Goal: Communication & Community: Answer question/provide support

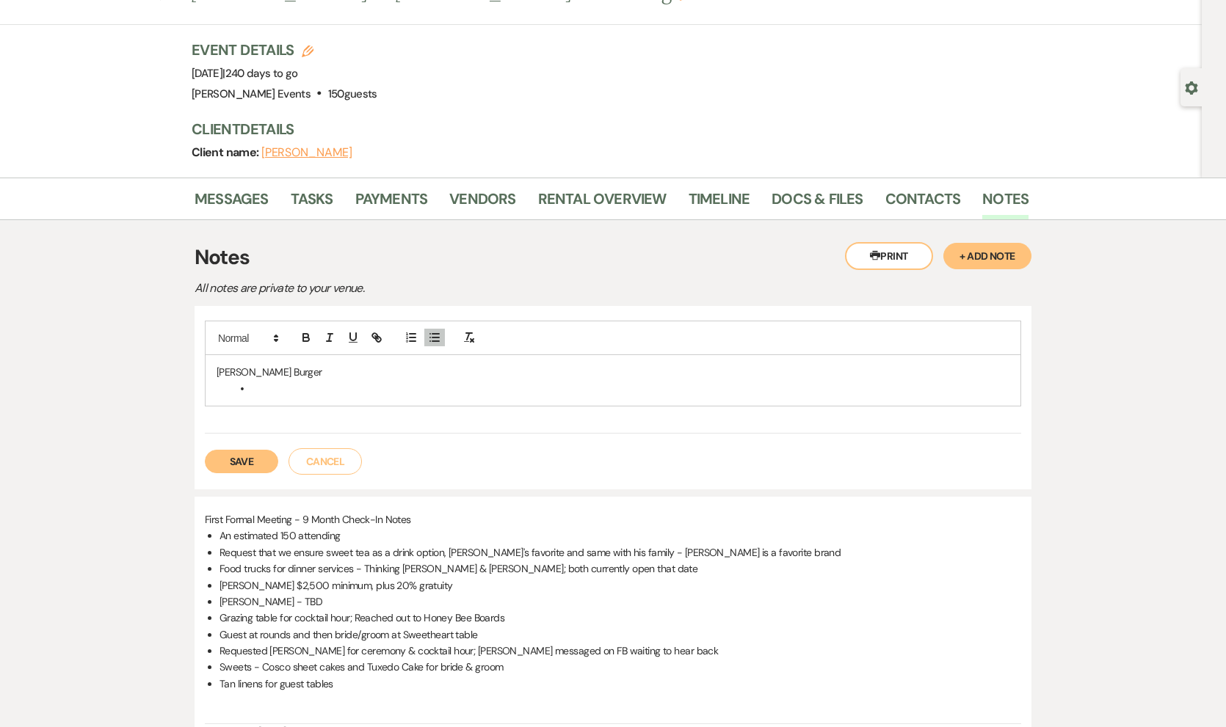
click at [263, 457] on button "Save" at bounding box center [241, 461] width 73 height 23
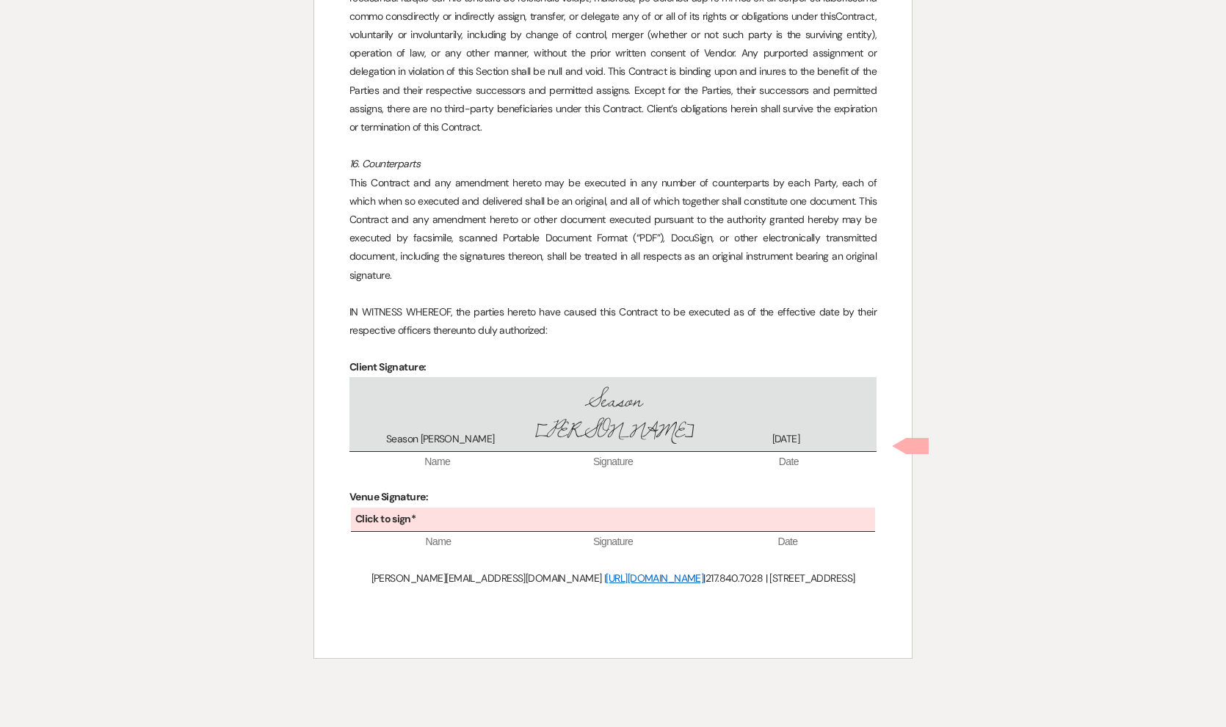
scroll to position [3098, 0]
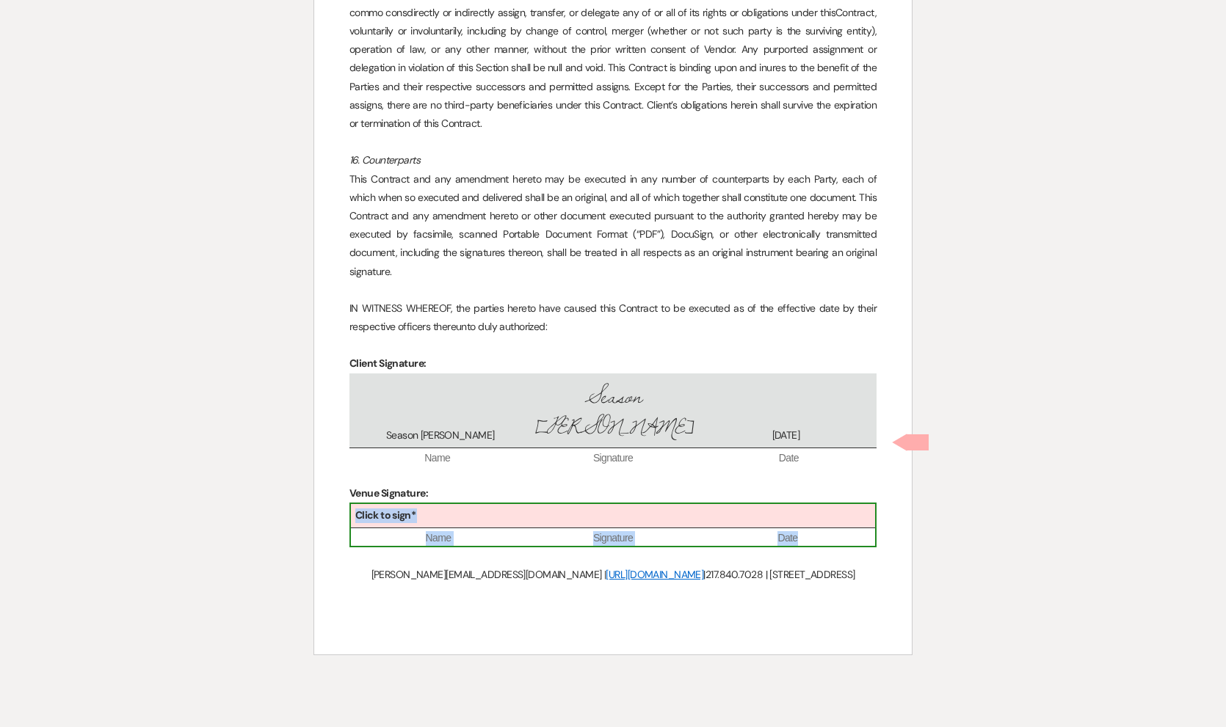
click at [600, 504] on div "Click to sign*" at bounding box center [613, 516] width 524 height 24
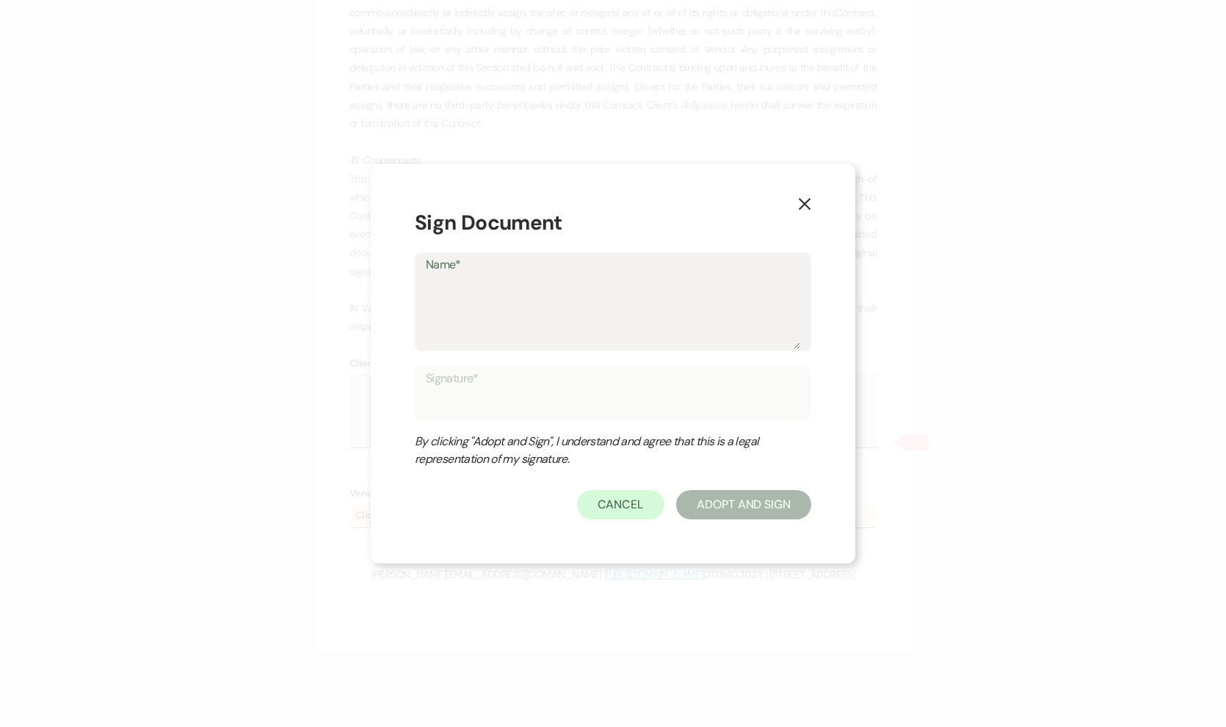
type textarea "H"
type input "H"
type textarea "Hi"
type input "Hi"
type textarea "Hil"
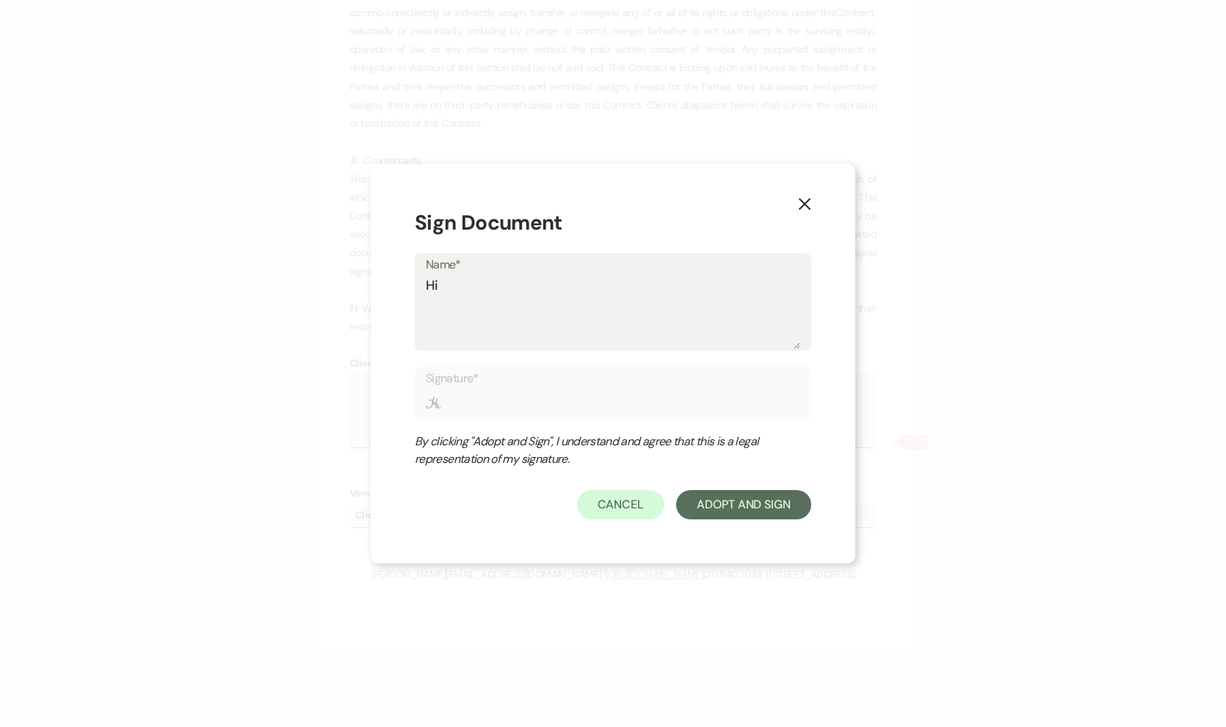
type input "Hil"
type textarea "Hill"
type input "Hill"
type textarea "Hilla"
type input "Hilla"
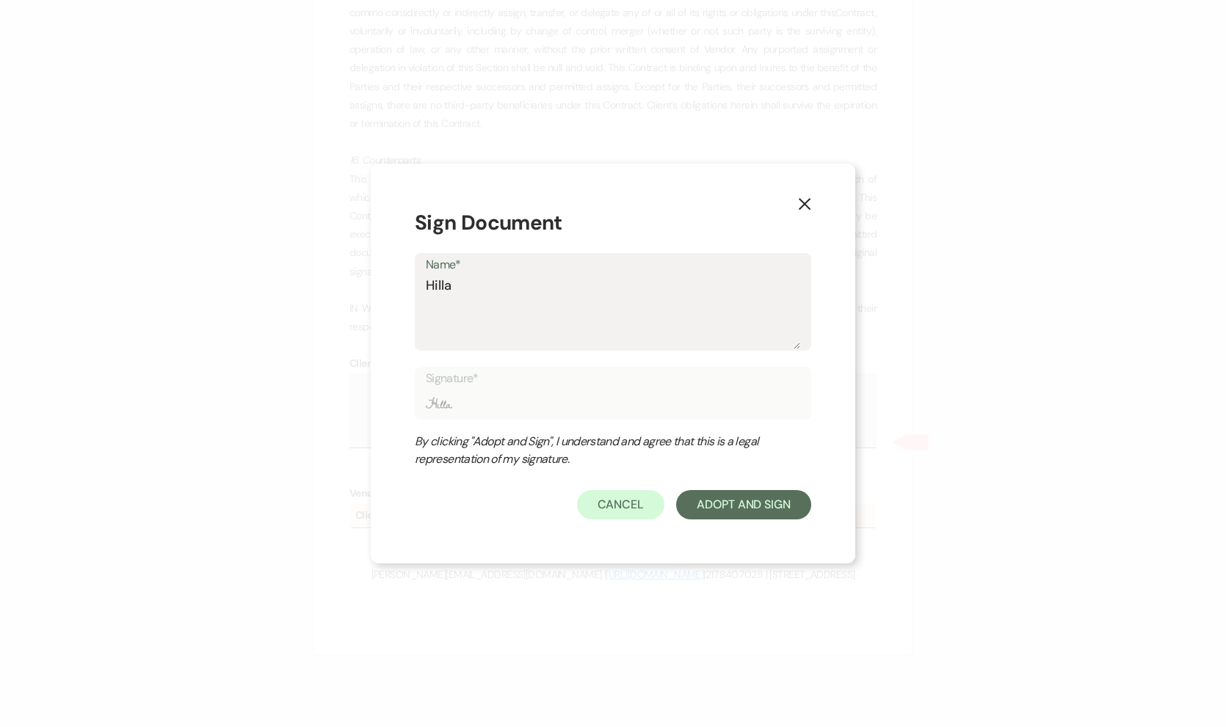
type textarea "Hillar"
type input "Hillar"
type textarea "Hillary"
type input "Hillary"
type textarea "Hillary"
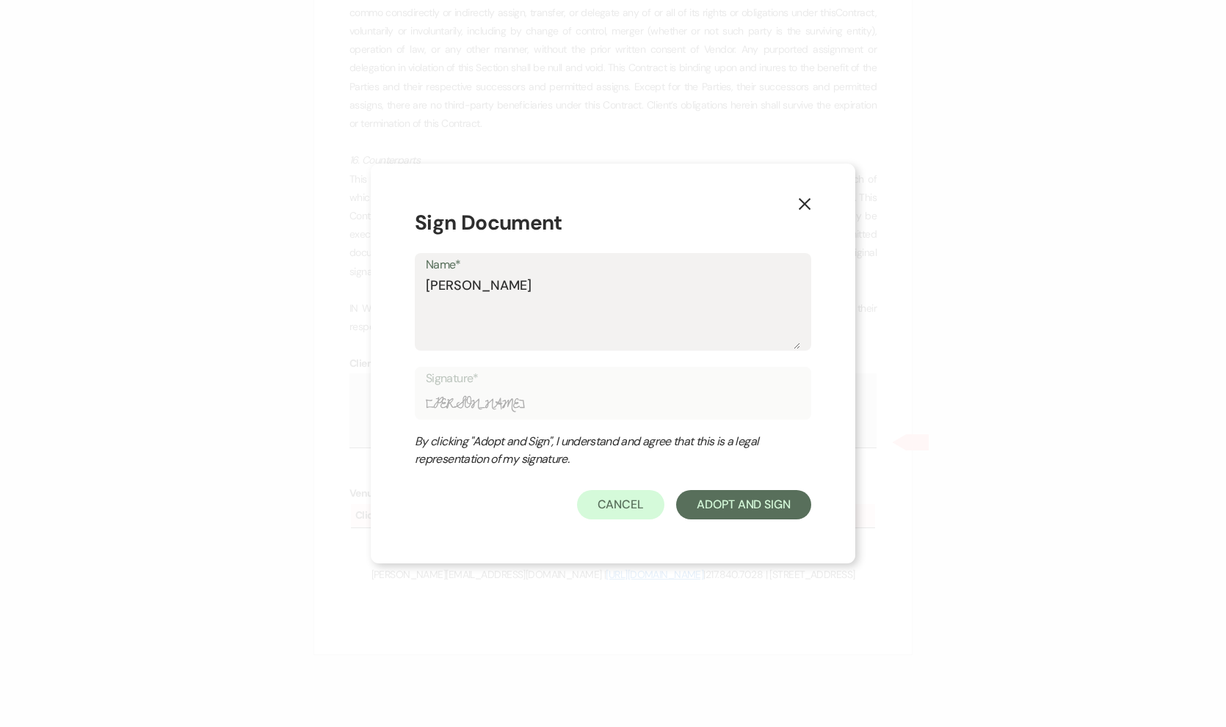
type input "Hillary"
type textarea "Hillary I"
type input "Hillary I"
type textarea "Hillary Is"
type input "Hillary Is"
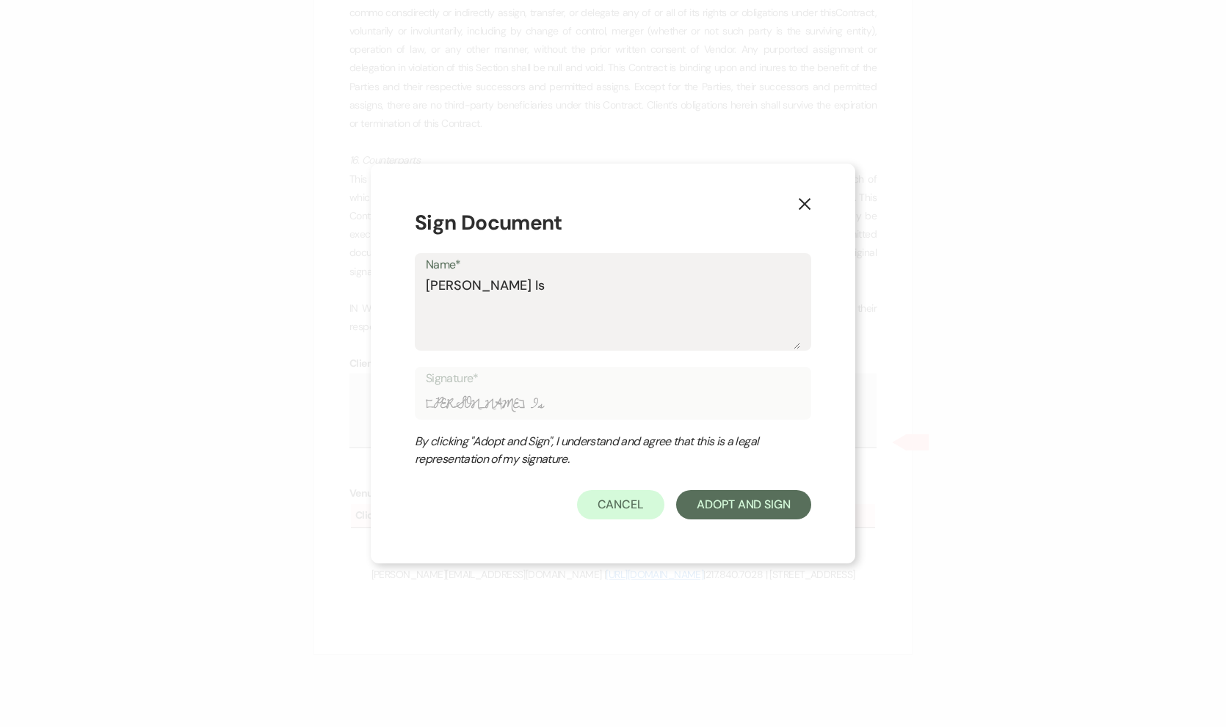
type textarea "Hillary Isa"
type input "Hillary Isa"
type textarea "Hillary Isas"
type input "Hillary Isas"
type textarea "Hillary Isask"
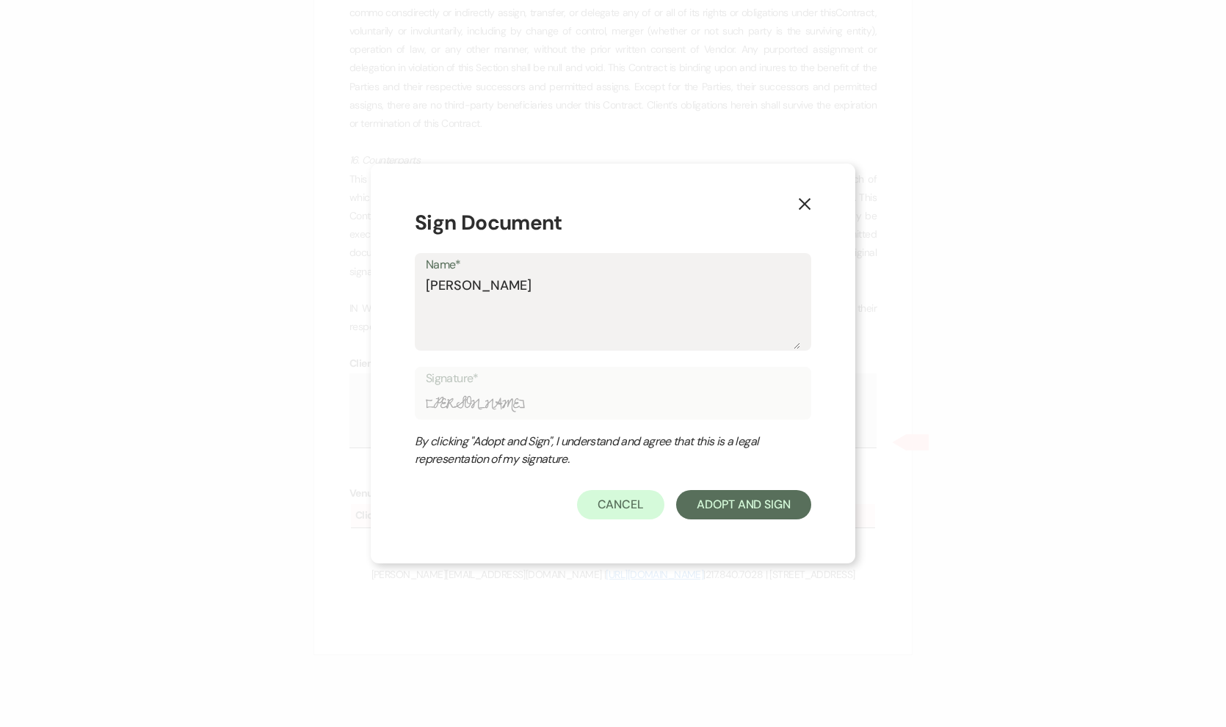
type input "Hillary Isask"
type textarea "Hillary Isaske"
type input "Hillary Isaske"
type textarea "Hillary Isasken"
type input "Hillary Isasken"
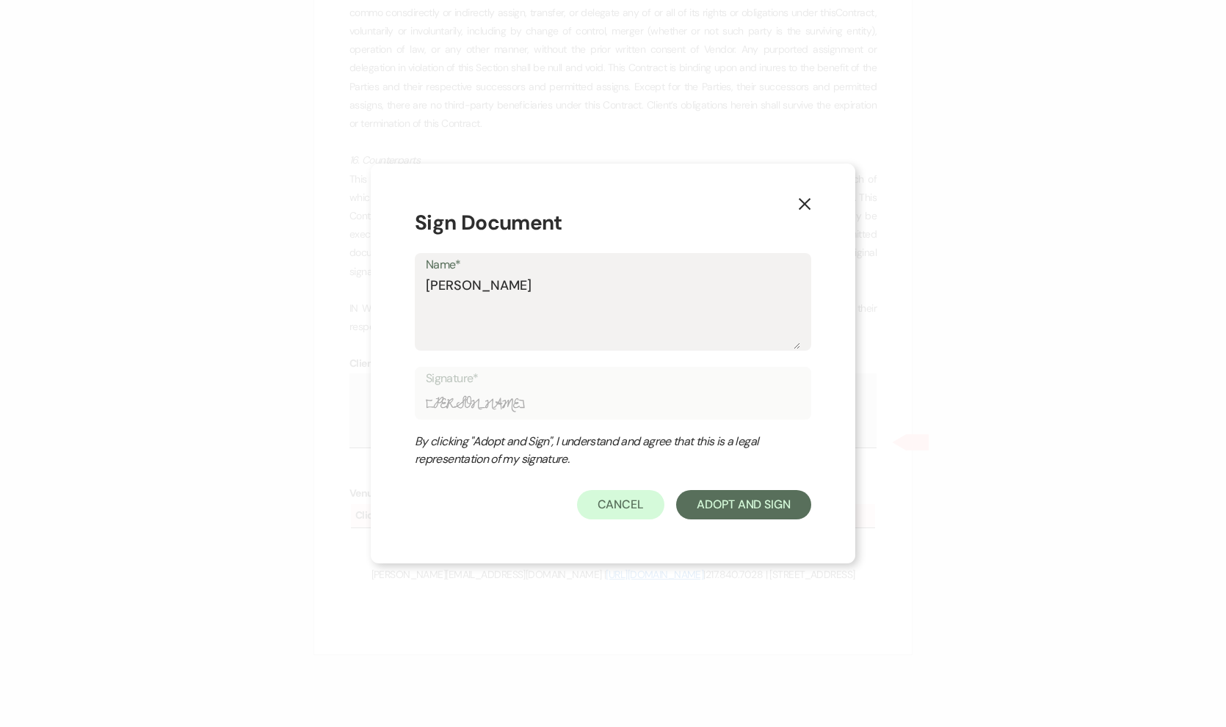
type textarea "Hillary Isasken"
type input "Hillary Isasken"
type textarea "Hillary Isasken"
click at [740, 507] on button "Adopt And Sign" at bounding box center [743, 504] width 135 height 29
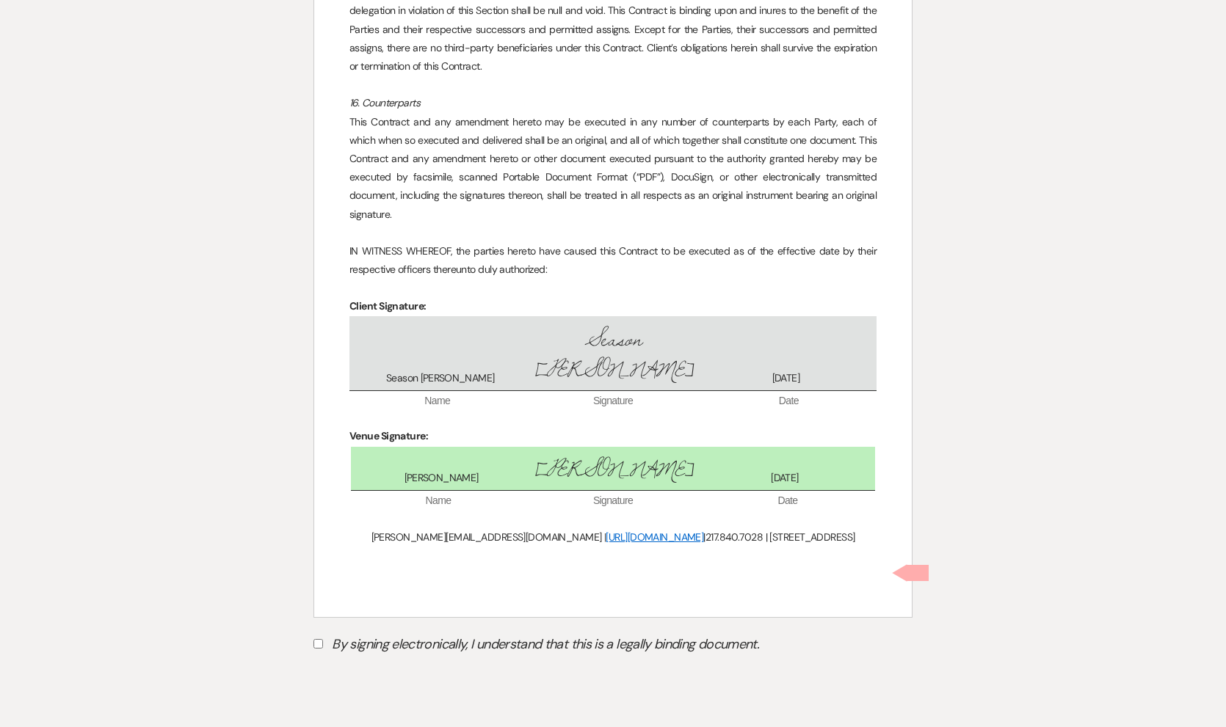
scroll to position [3160, 0]
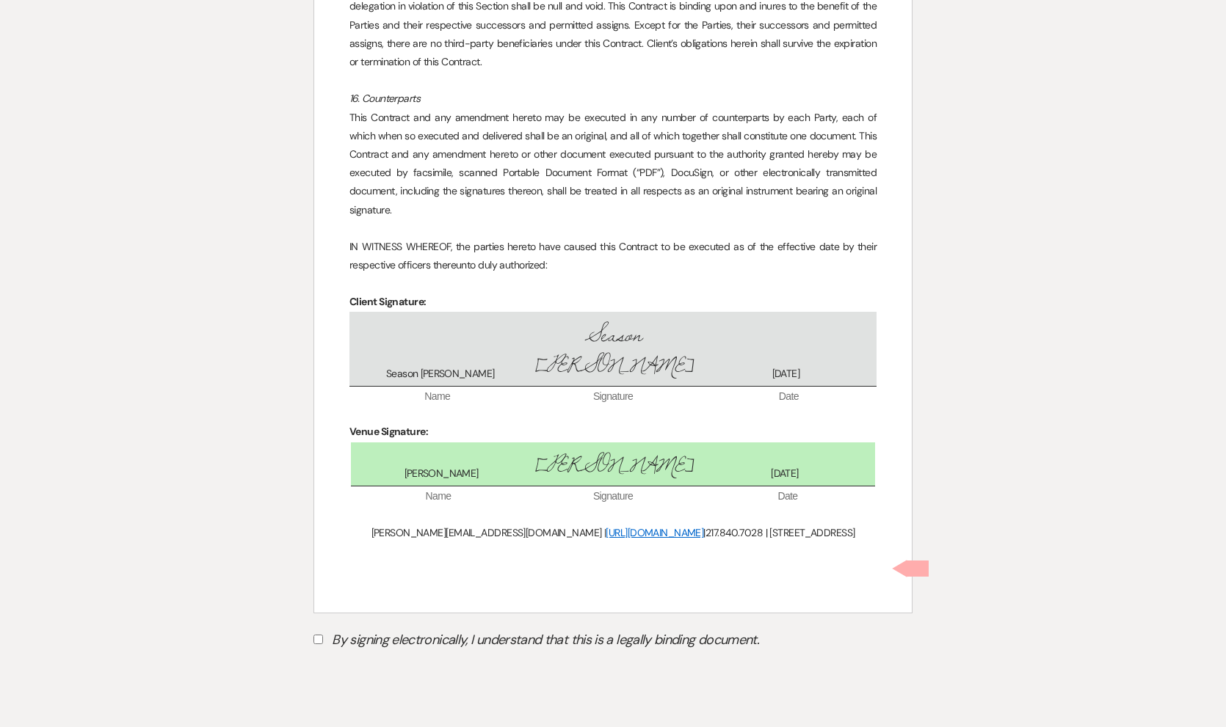
click at [316, 635] on input "By signing electronically, I understand that this is a legally binding document." at bounding box center [318, 640] width 10 height 10
checkbox input "true"
click at [384, 664] on button "Submit" at bounding box center [364, 677] width 103 height 26
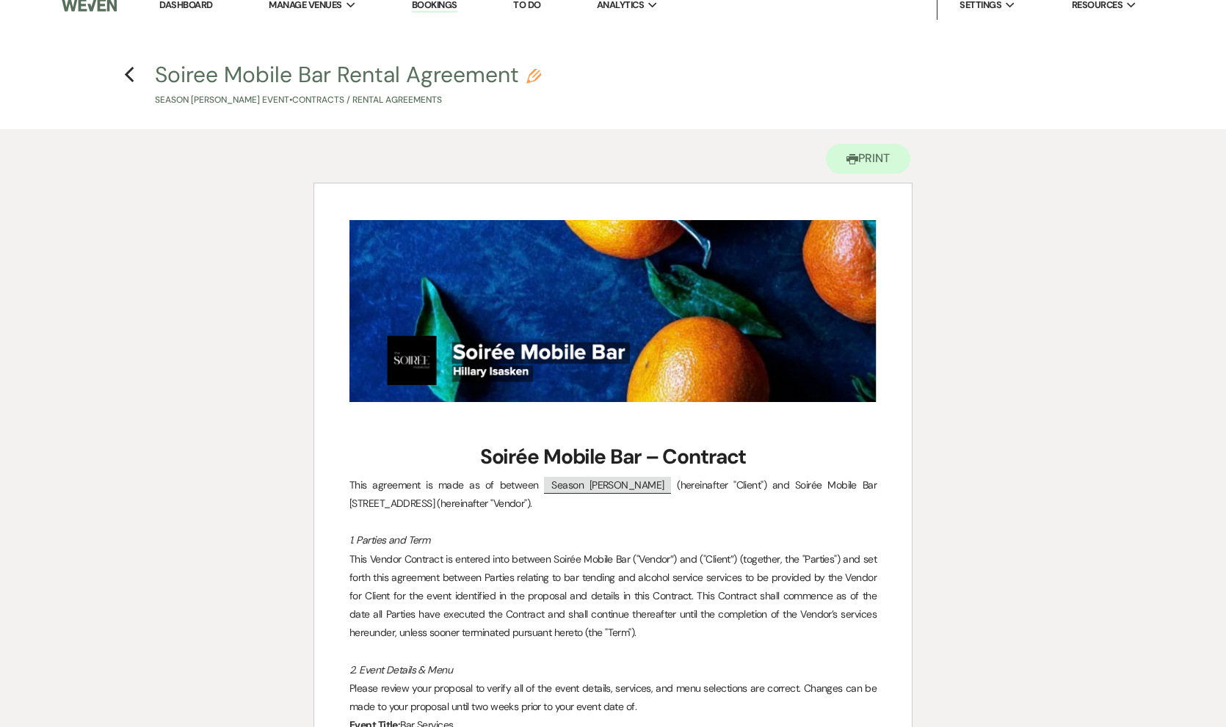
scroll to position [0, 0]
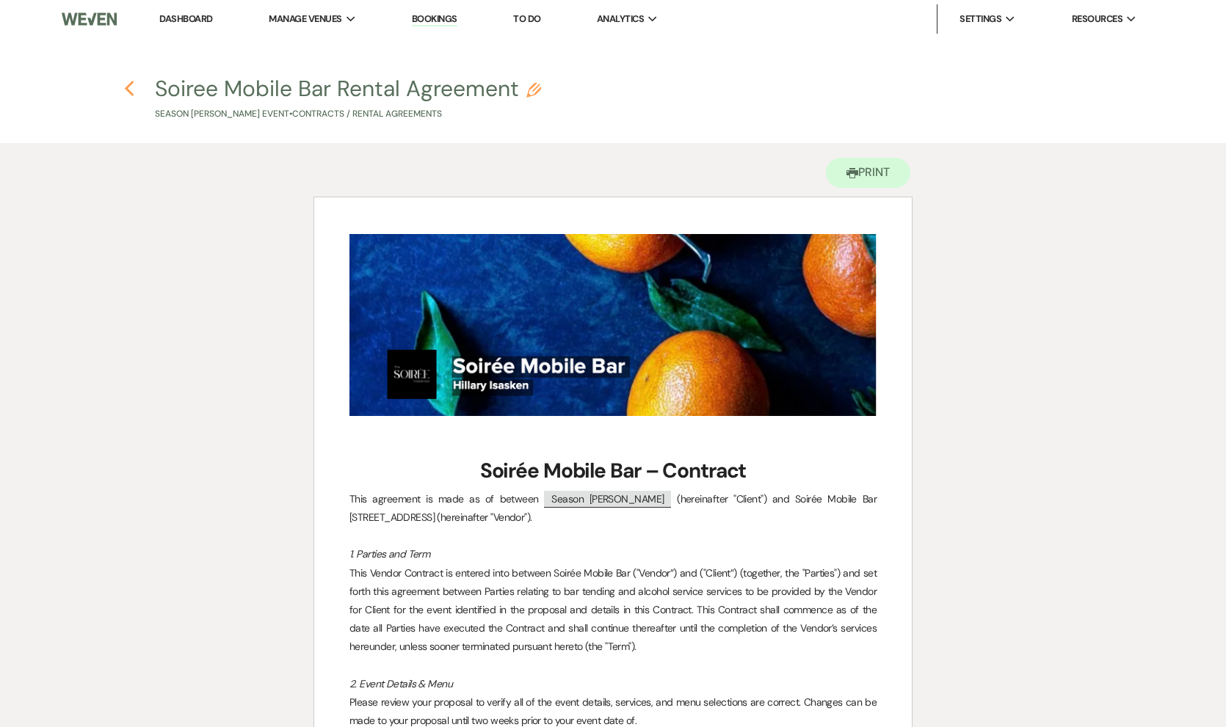
click at [126, 88] on use "button" at bounding box center [129, 89] width 10 height 16
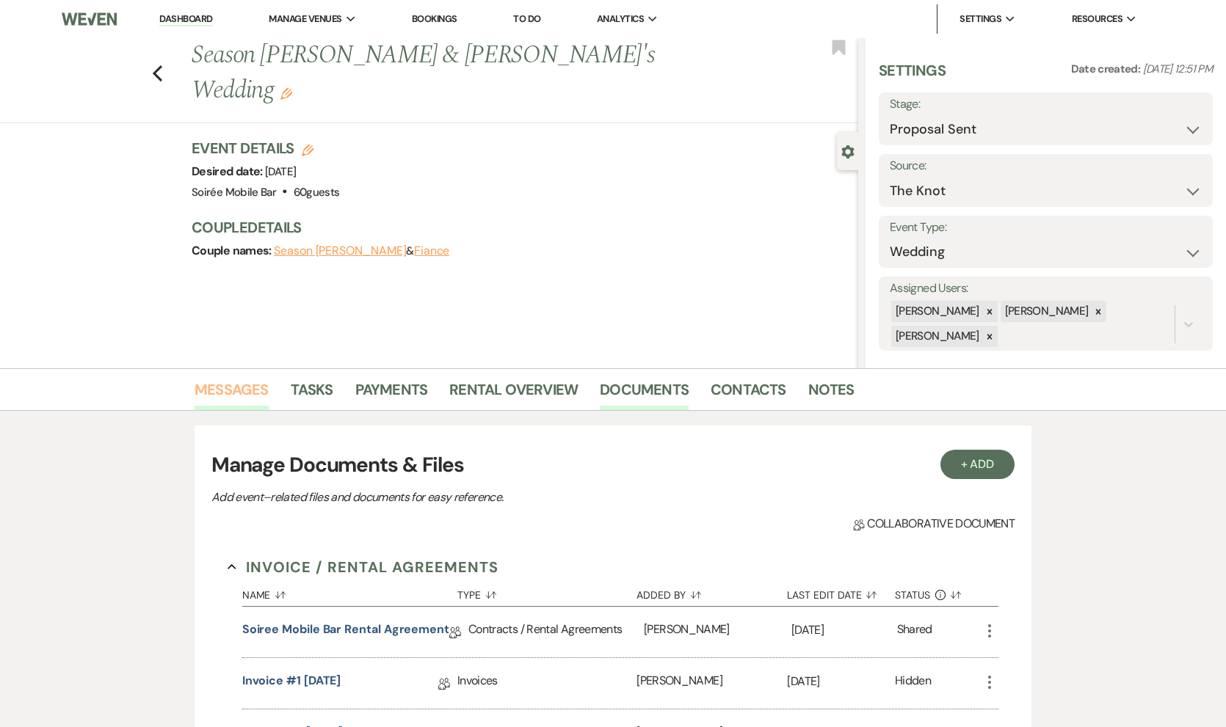
click at [215, 392] on link "Messages" at bounding box center [232, 394] width 74 height 32
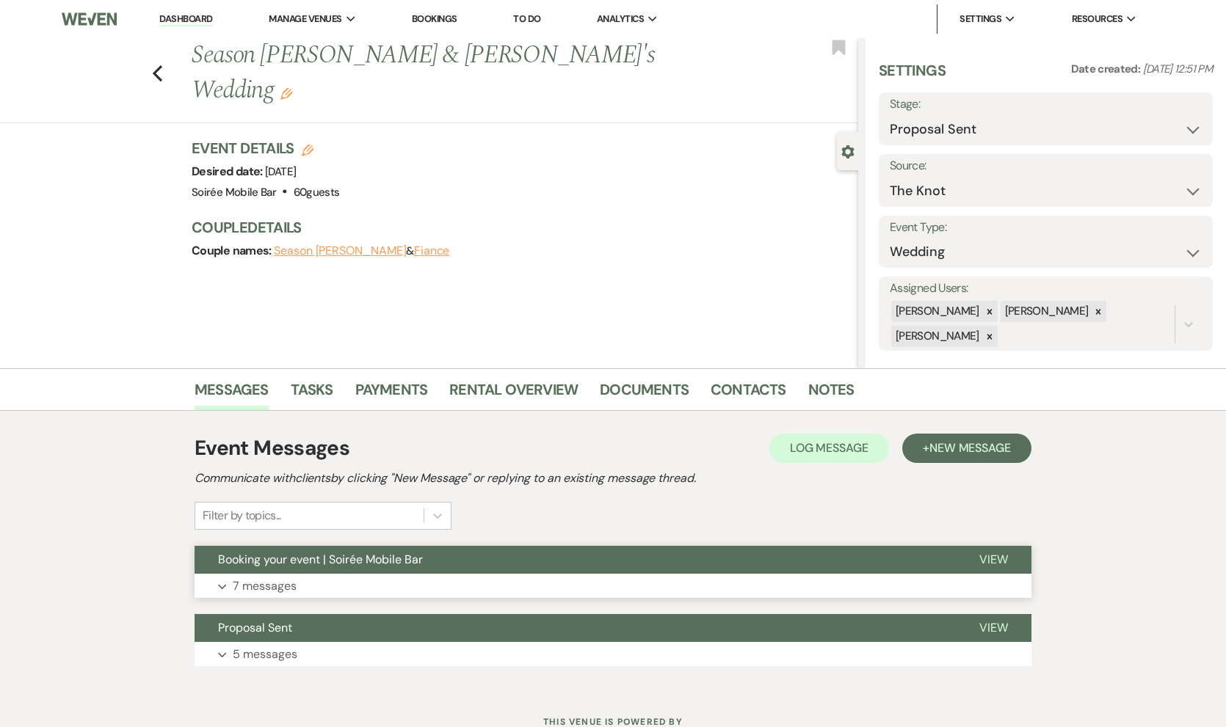
click at [388, 581] on button "Expand 7 messages" at bounding box center [613, 586] width 837 height 25
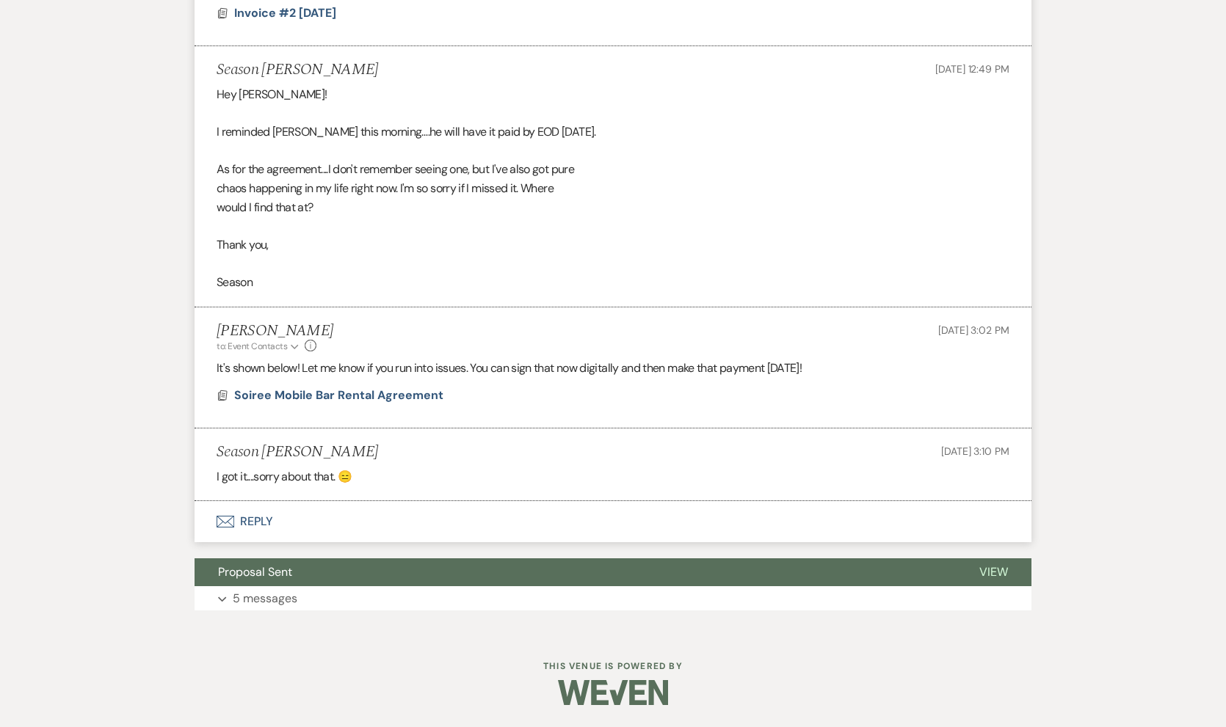
click at [269, 525] on button "Envelope Reply" at bounding box center [613, 521] width 837 height 41
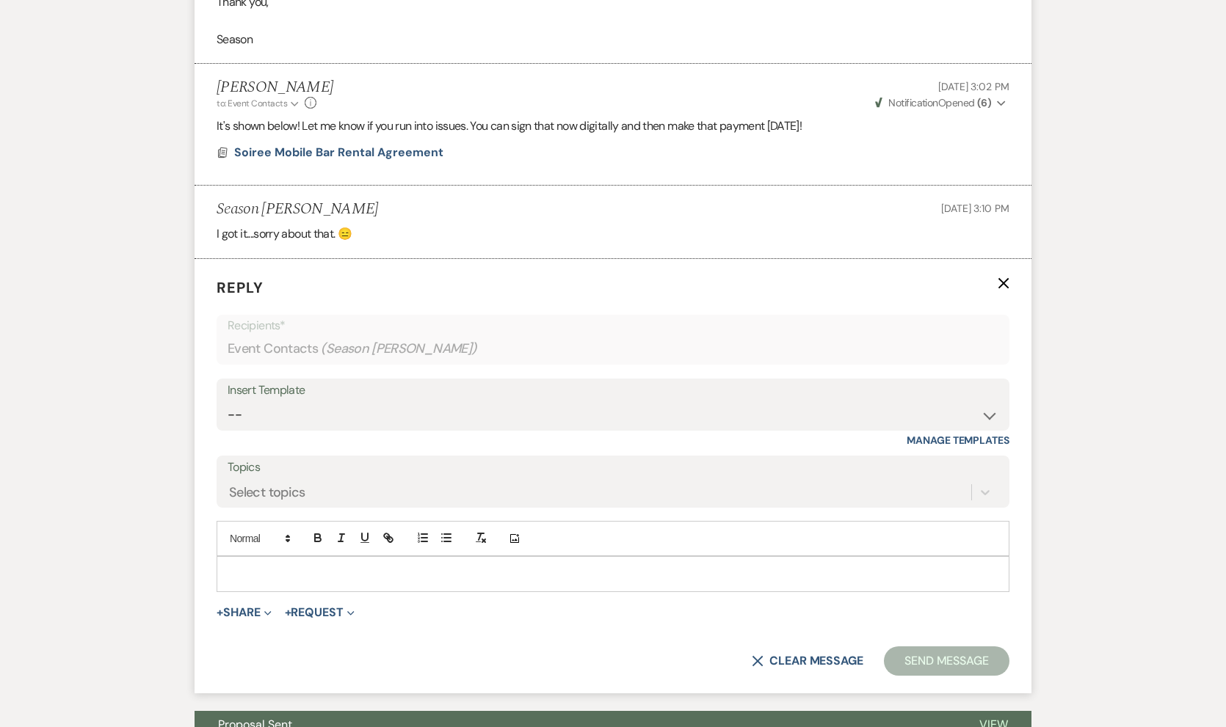
scroll to position [1506, 0]
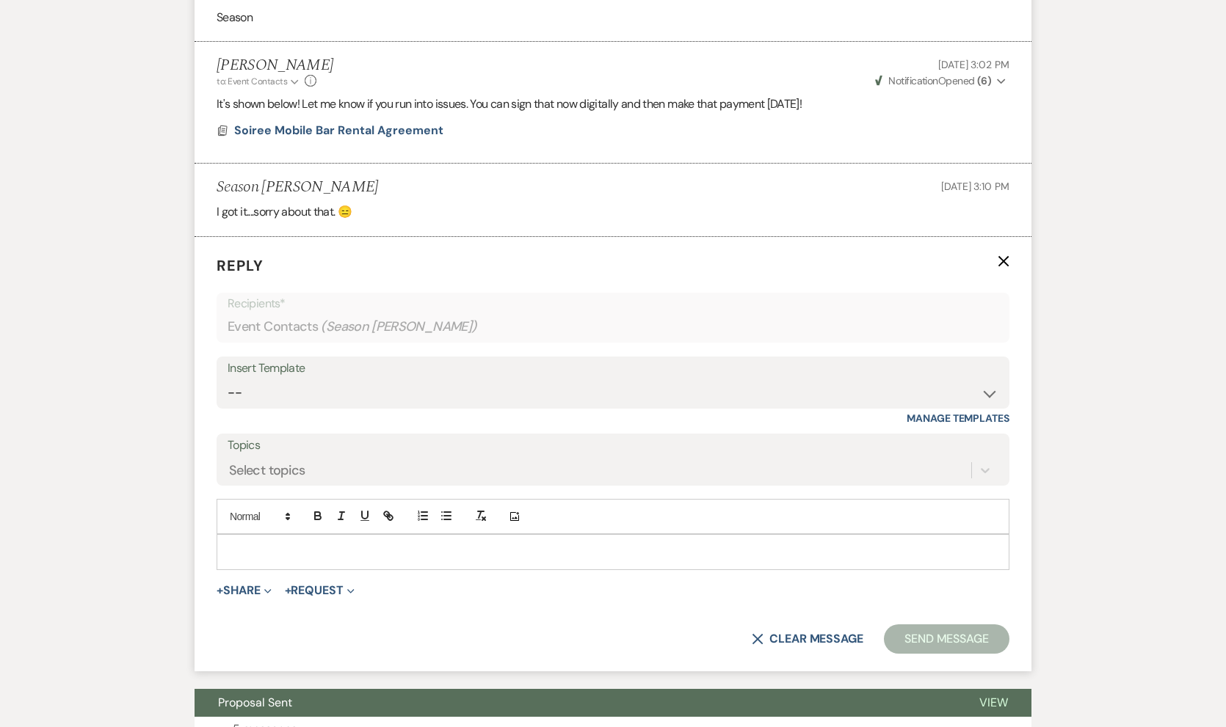
click at [324, 556] on p at bounding box center [612, 552] width 769 height 16
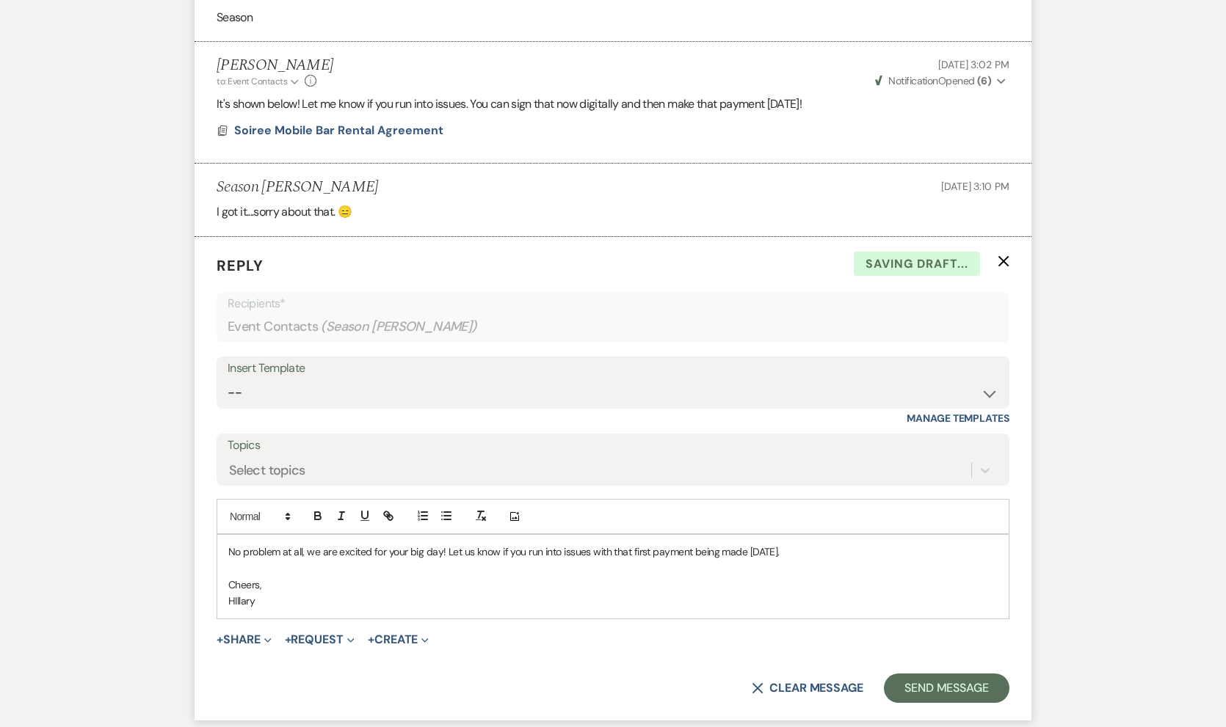
click at [245, 606] on p "HIllary" at bounding box center [612, 601] width 769 height 16
click at [910, 683] on button "Send Message" at bounding box center [947, 688] width 126 height 29
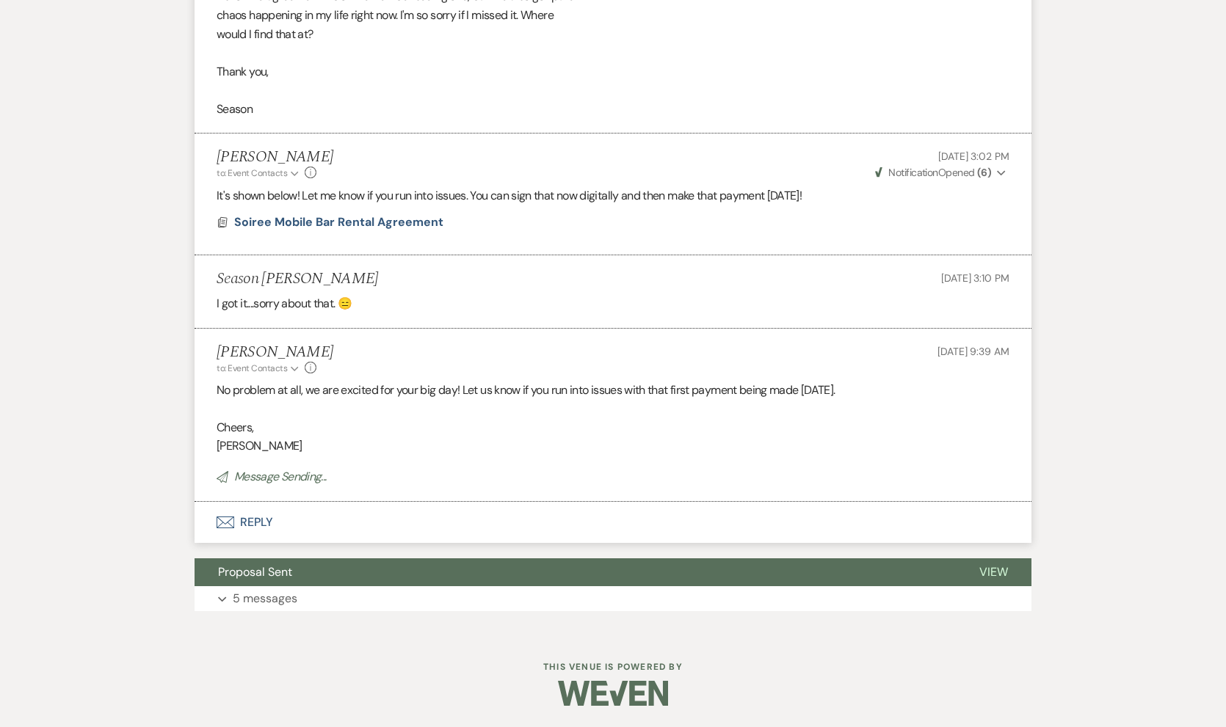
scroll to position [1384, 0]
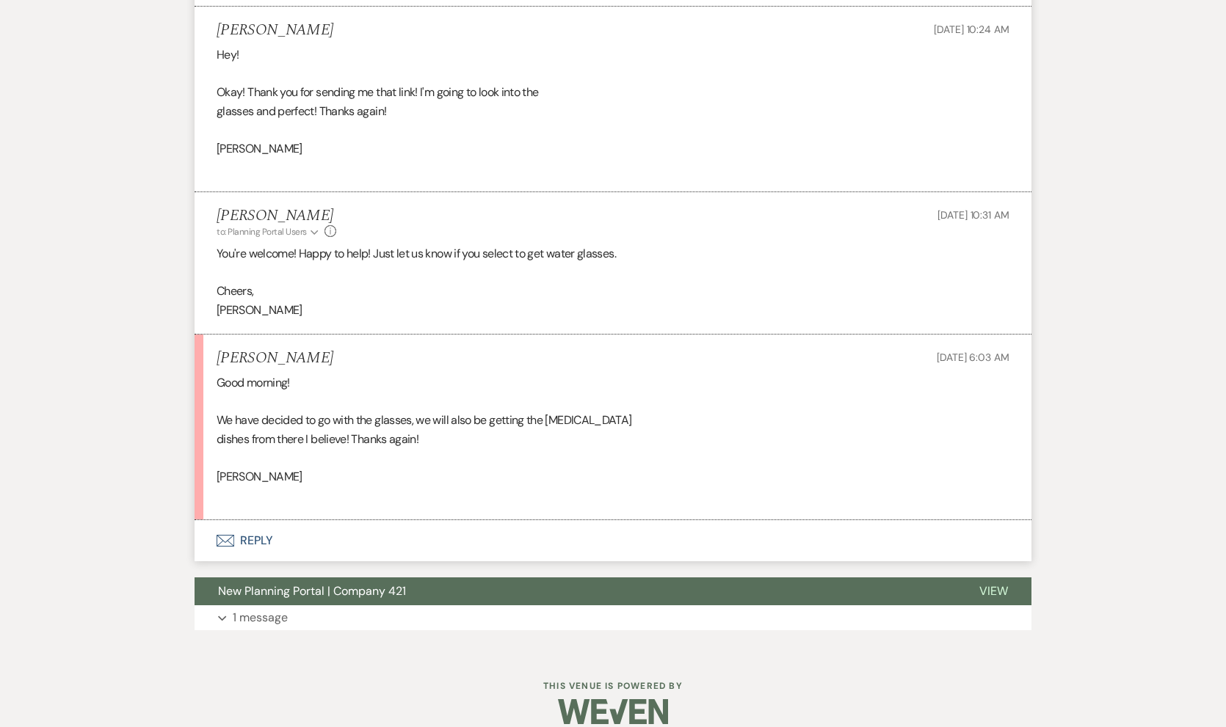
scroll to position [1264, 0]
click at [259, 520] on button "Envelope Reply" at bounding box center [613, 540] width 837 height 41
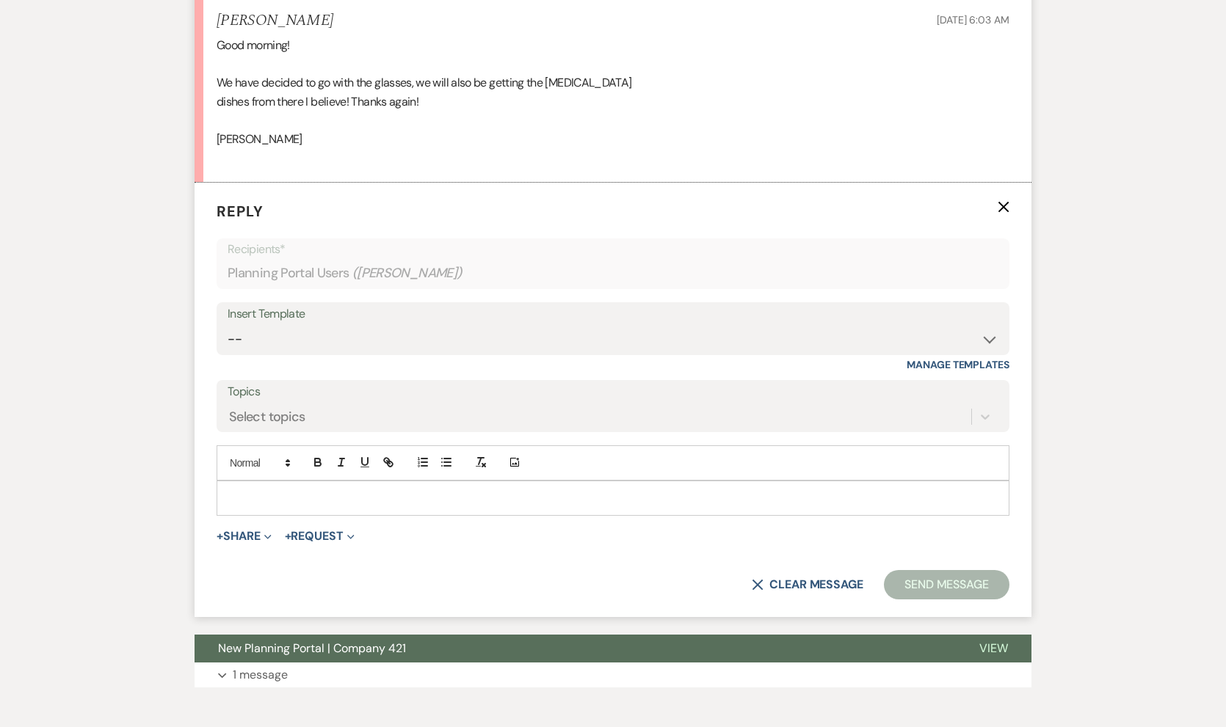
scroll to position [1659, 0]
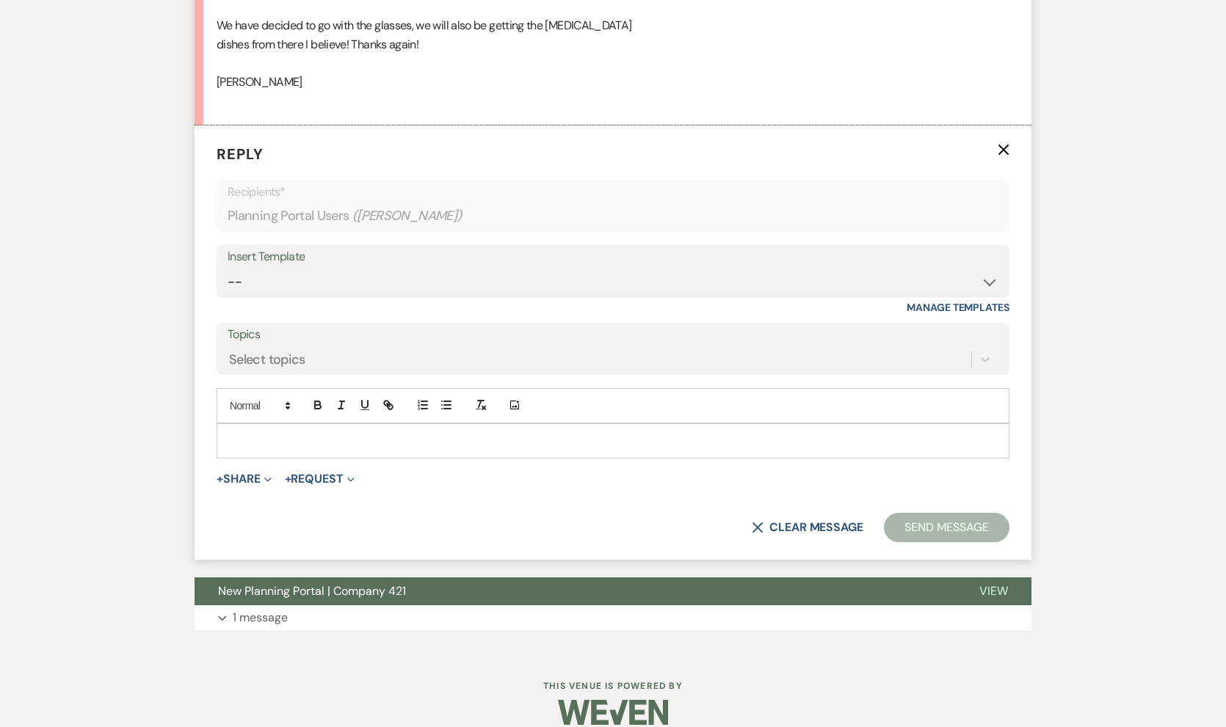
click at [358, 433] on p at bounding box center [612, 441] width 769 height 16
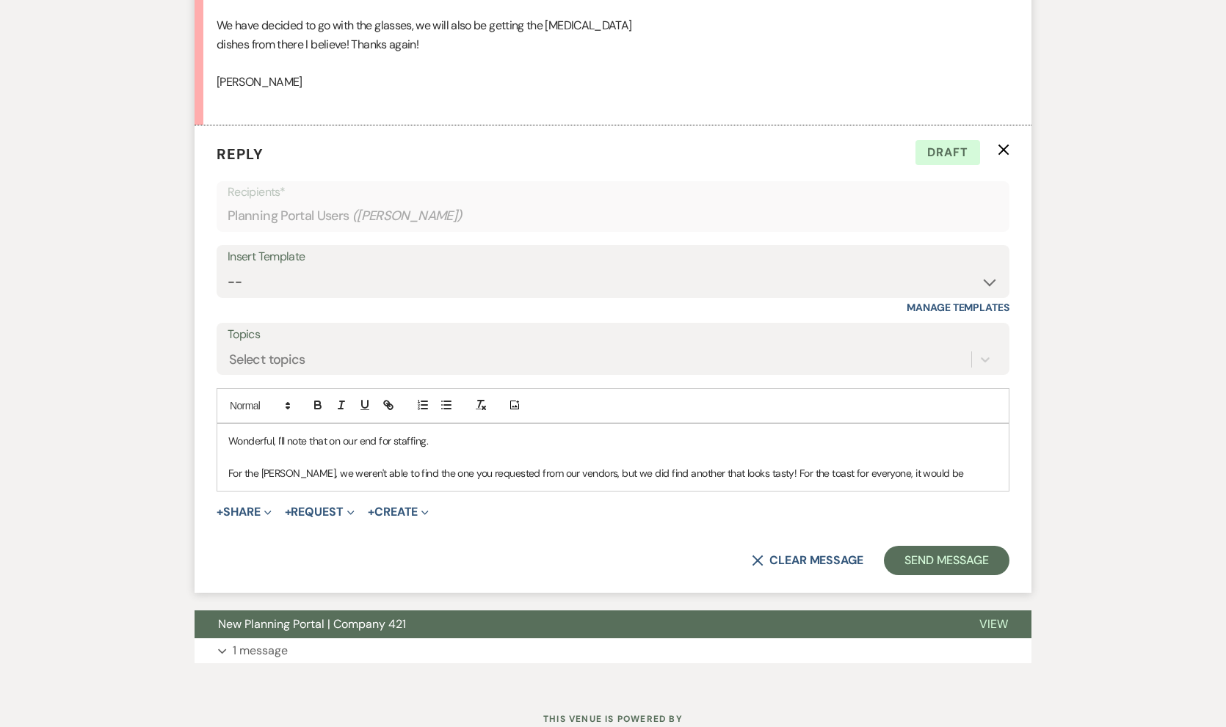
click at [918, 465] on p "For the mead, we weren't able to find the one you requested from our vendors, b…" at bounding box center [612, 473] width 769 height 16
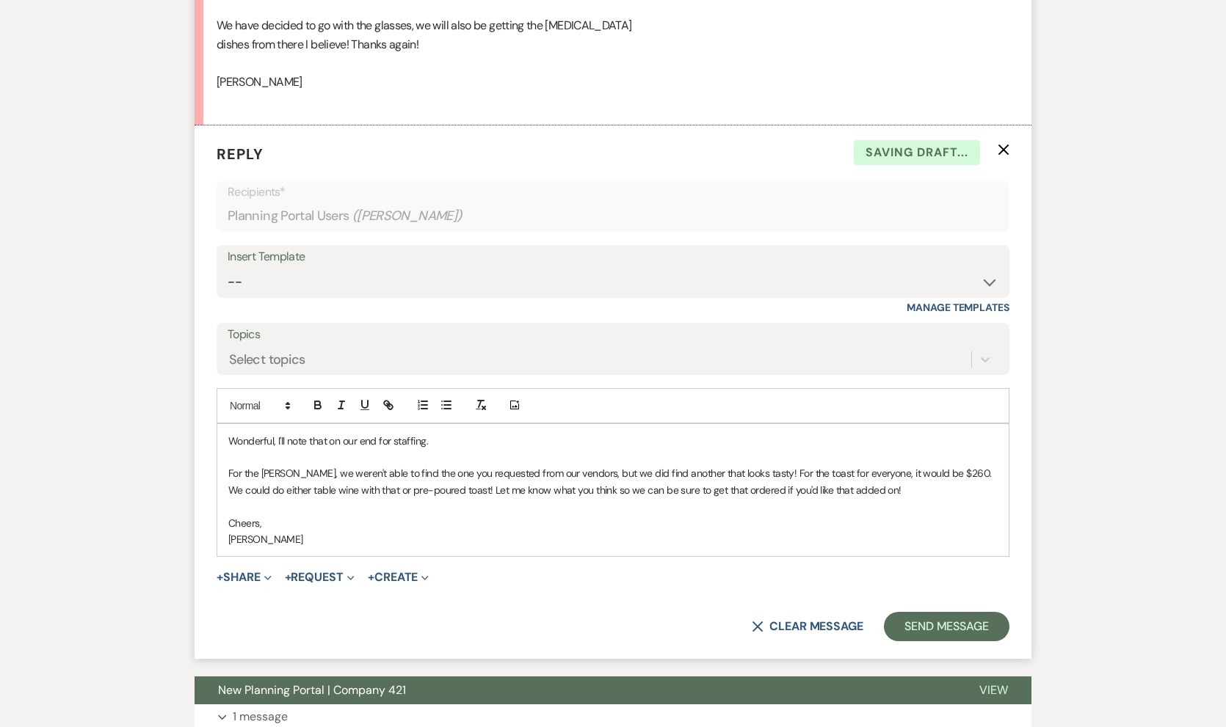
click at [969, 587] on form "Reply X Saving draft... Recipients* Planning Portal Users ( Sidney Harris ) Ins…" at bounding box center [613, 392] width 837 height 533
click at [961, 612] on button "Send Message" at bounding box center [947, 626] width 126 height 29
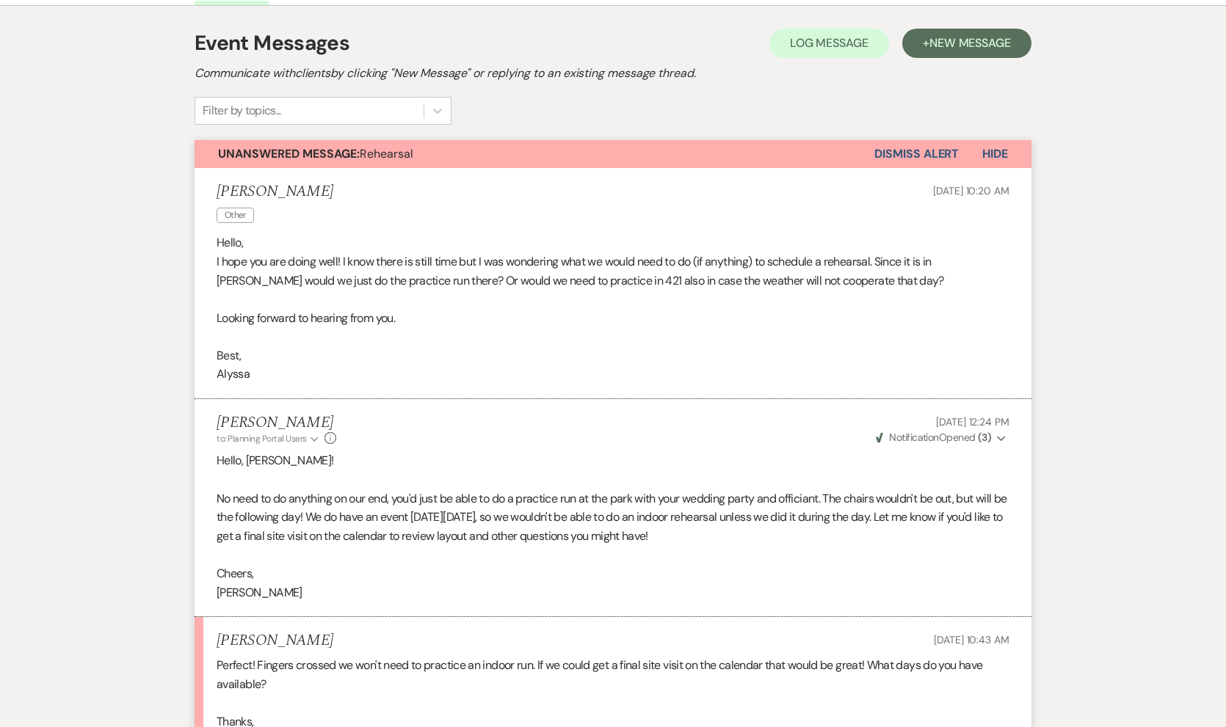
scroll to position [679, 0]
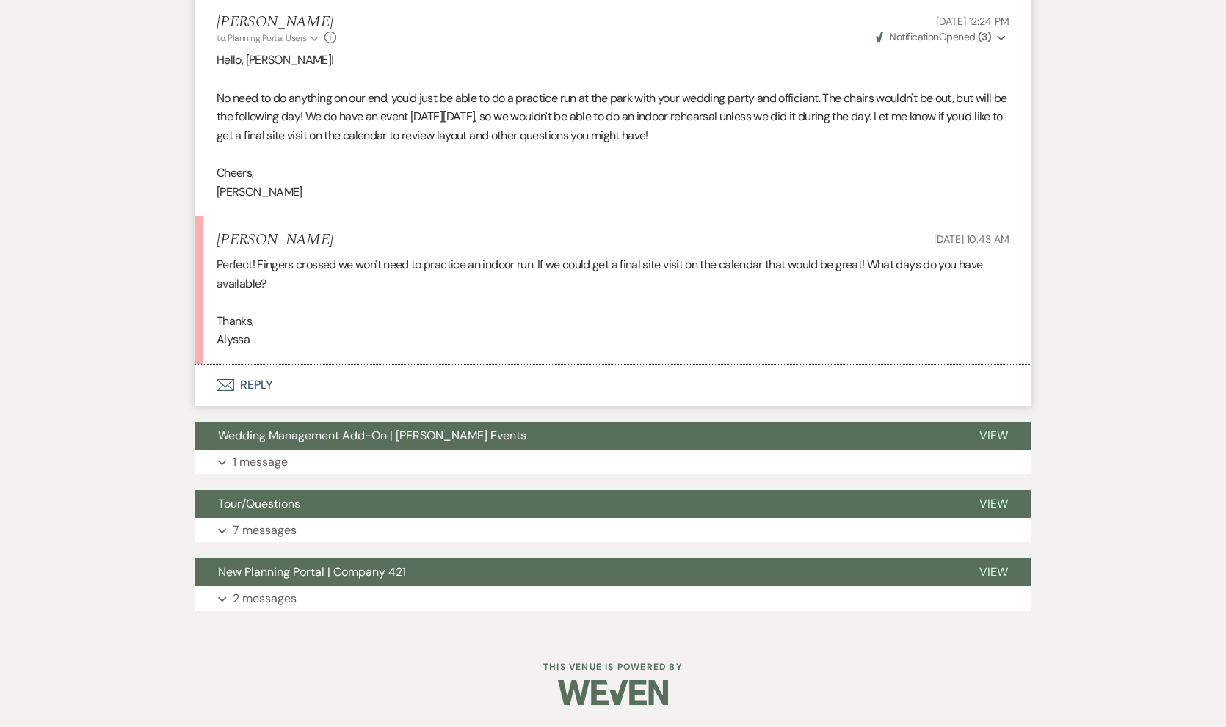
click at [255, 384] on button "Envelope Reply" at bounding box center [613, 385] width 837 height 41
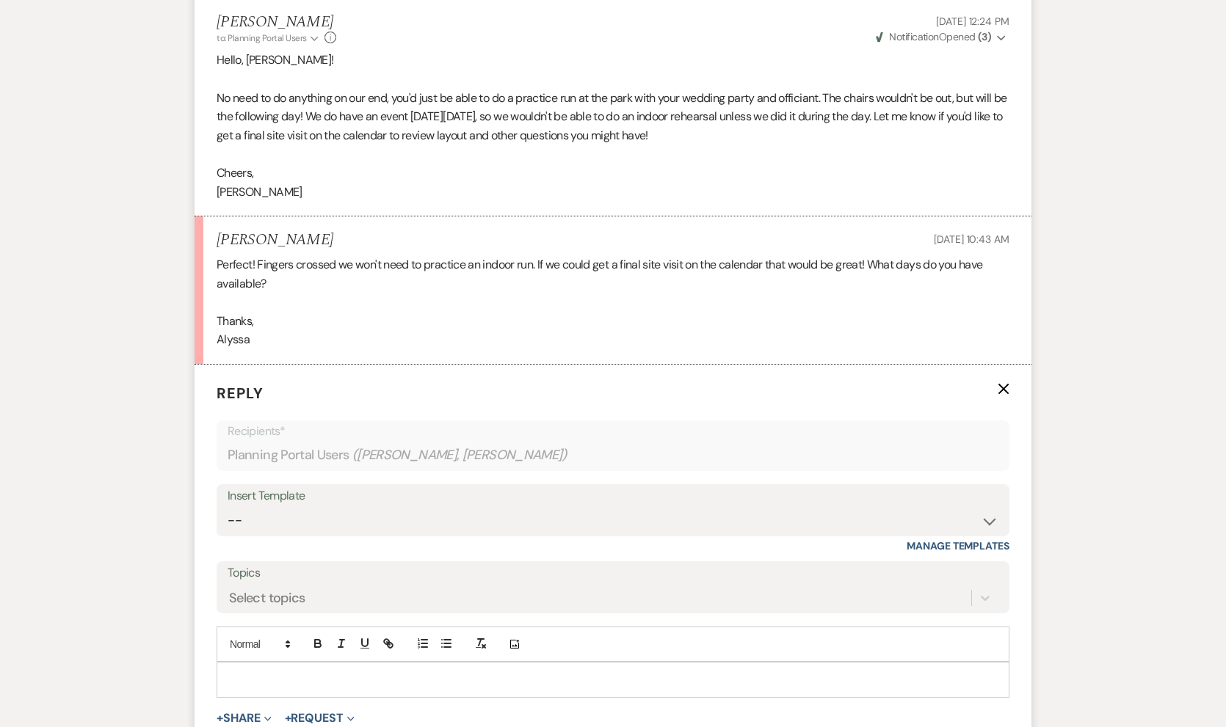
click at [249, 684] on p at bounding box center [612, 680] width 769 height 16
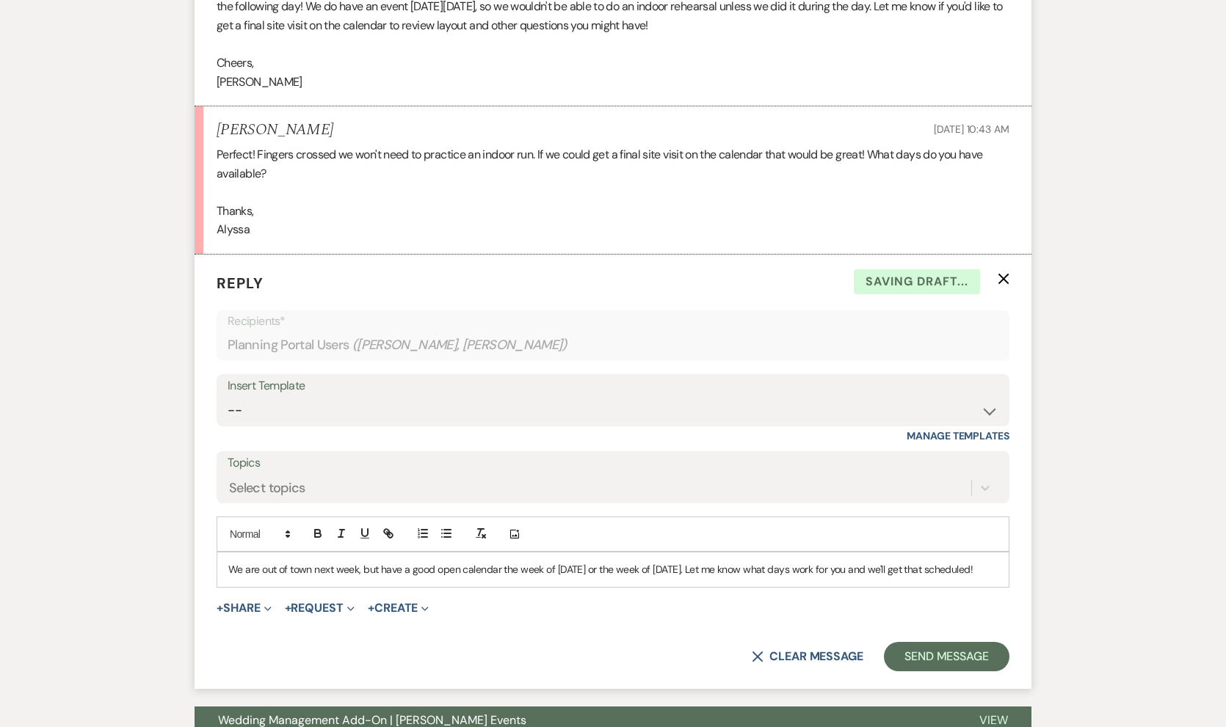
scroll to position [856, 0]
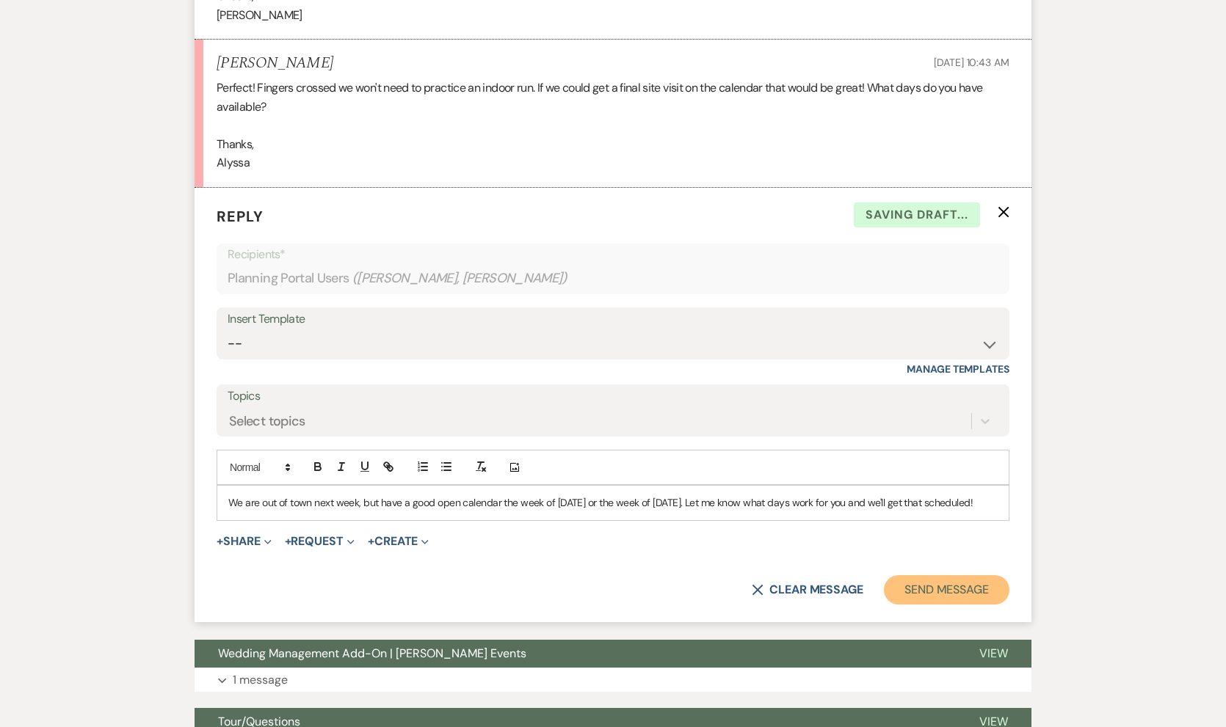
click at [910, 605] on button "Send Message" at bounding box center [947, 590] width 126 height 29
